Goal: Task Accomplishment & Management: Manage account settings

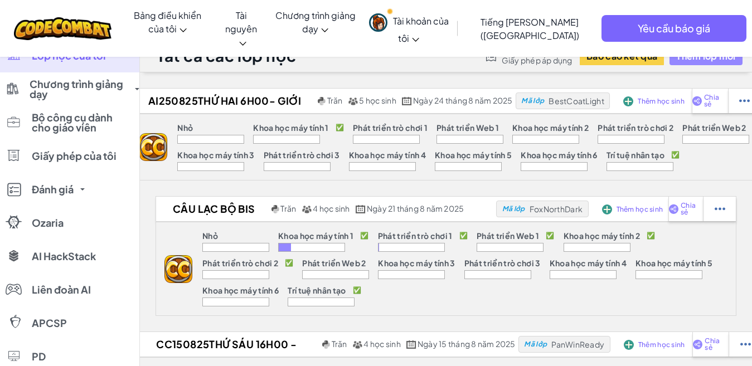
click at [690, 60] on font "Thêm lớp mới" at bounding box center [706, 56] width 59 height 12
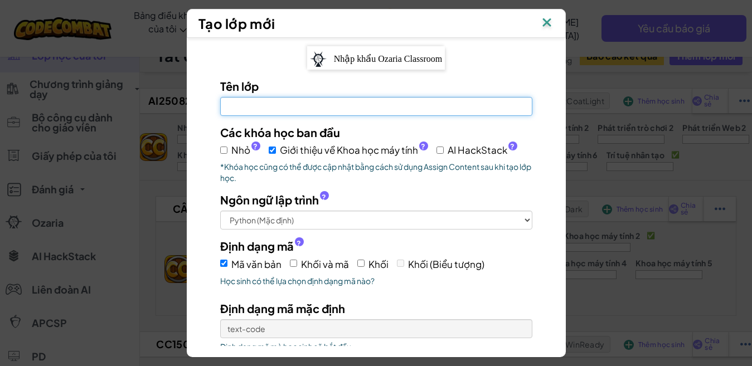
click at [289, 99] on input "Tên lớp Trường bắt buộc" at bounding box center [376, 106] width 312 height 19
type input "BVIS-T5.25.8.25"
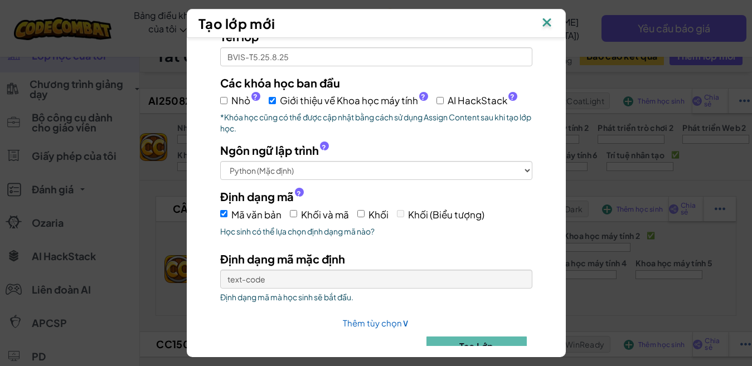
scroll to position [74, 0]
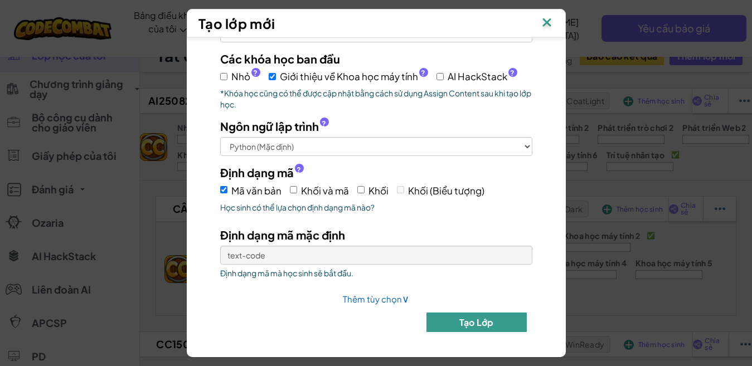
click at [473, 327] on font "Tạo lớp" at bounding box center [477, 323] width 35 height 12
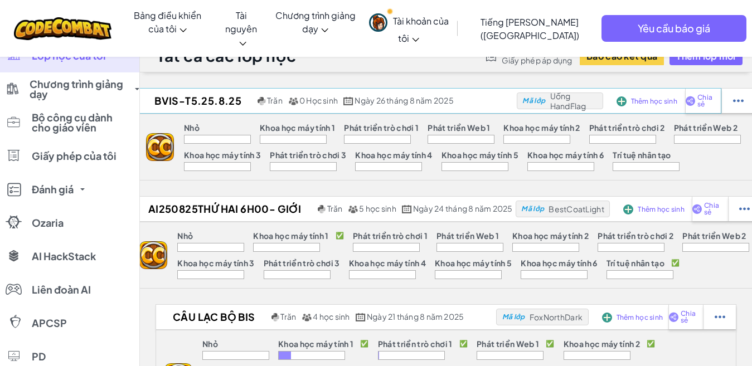
click at [621, 102] on img at bounding box center [622, 101] width 10 height 10
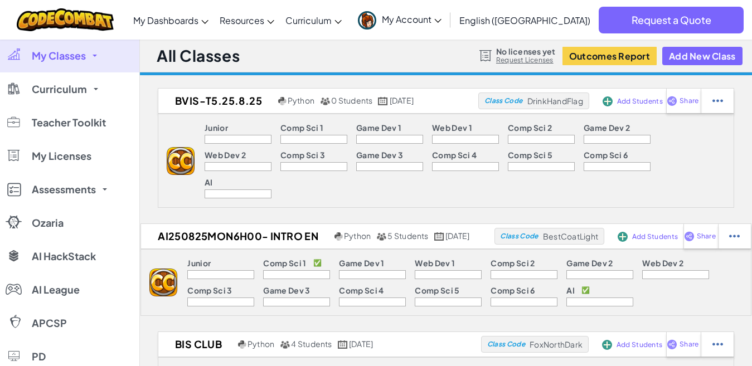
drag, startPoint x: 568, startPoint y: 11, endPoint x: 453, endPoint y: 158, distance: 186.3
click at [508, 158] on div "Comp Sci 5" at bounding box center [541, 157] width 67 height 12
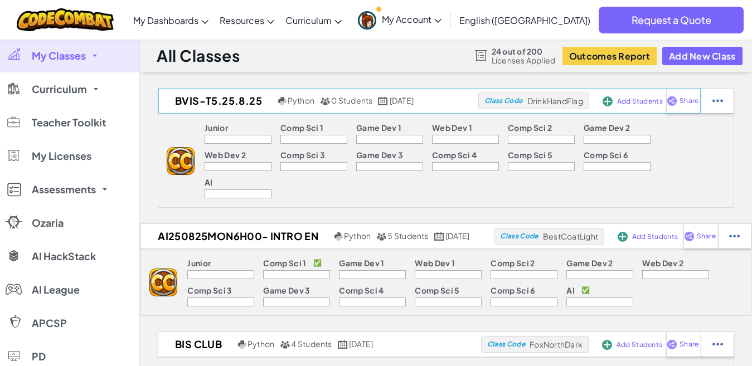
click at [613, 100] on img at bounding box center [608, 101] width 10 height 10
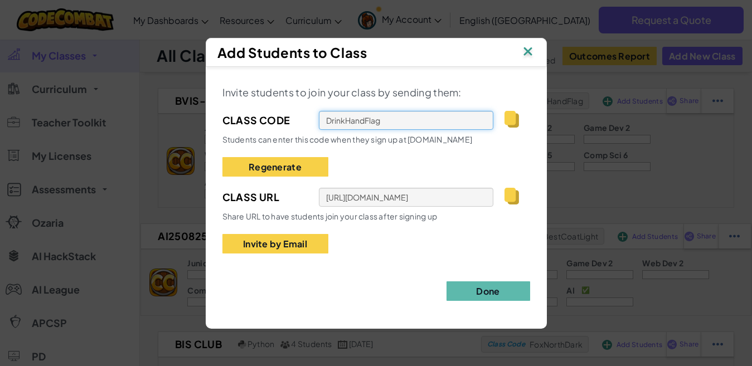
click at [383, 122] on input "DrinkHandFlag" at bounding box center [406, 120] width 175 height 19
drag, startPoint x: 383, startPoint y: 122, endPoint x: 365, endPoint y: 123, distance: 17.9
click at [365, 123] on input "DrinkHandFlag" at bounding box center [406, 120] width 175 height 19
click at [527, 52] on img at bounding box center [528, 52] width 15 height 17
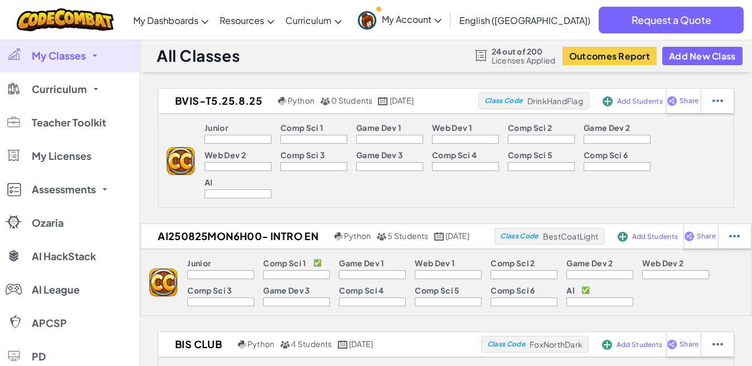
click at [230, 125] on div "Junior" at bounding box center [238, 129] width 67 height 12
click at [613, 101] on img at bounding box center [608, 101] width 10 height 10
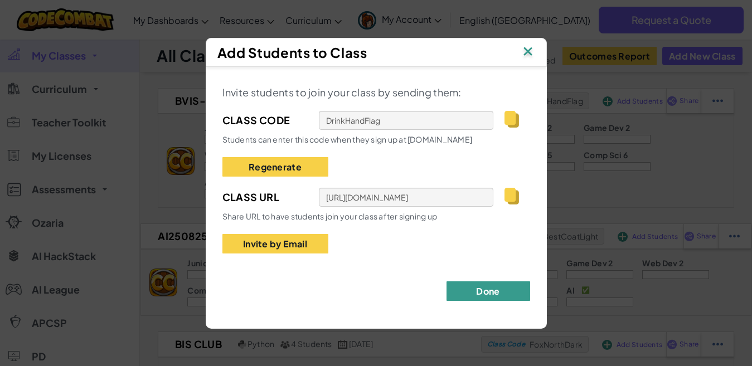
click at [477, 295] on button "Done" at bounding box center [489, 292] width 84 height 20
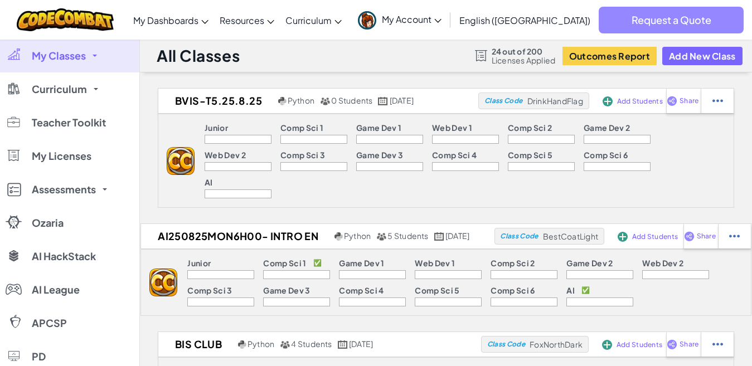
click at [650, 25] on span "Request a Quote" at bounding box center [671, 20] width 145 height 27
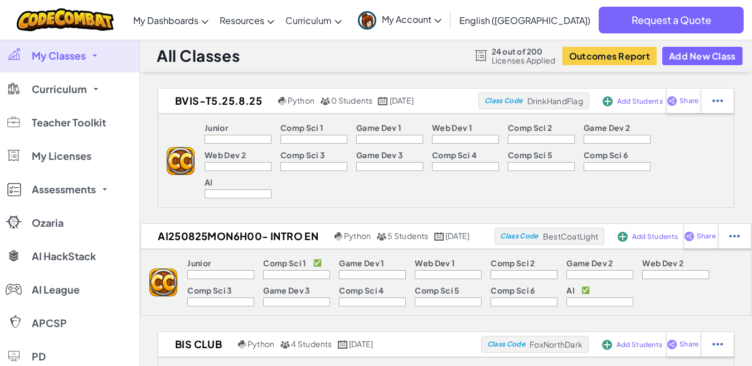
click at [180, 127] on div "Junior Comp Sci 1 Game Dev 1 Web Dev 1 Comp Sci 2 Game Dev 2 Web Dev 2 Comp Sci…" at bounding box center [446, 161] width 577 height 94
click at [723, 102] on img at bounding box center [718, 101] width 11 height 10
